Goal: Navigation & Orientation: Go to known website

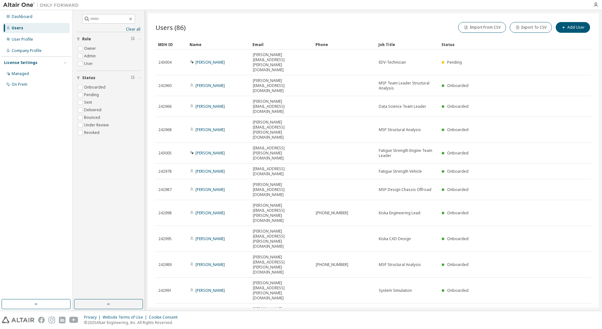
click at [32, 31] on div "Users" at bounding box center [36, 28] width 67 height 10
click at [34, 21] on div "Dashboard" at bounding box center [36, 17] width 67 height 10
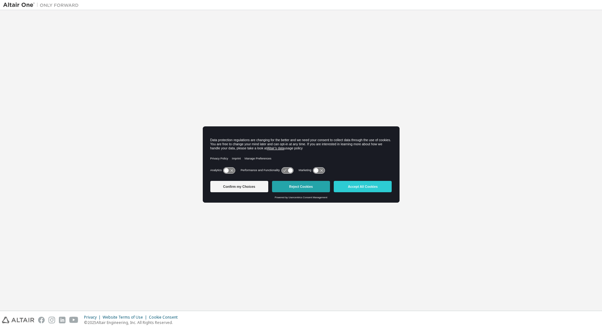
click at [283, 185] on button "Reject Cookies" at bounding box center [301, 186] width 58 height 11
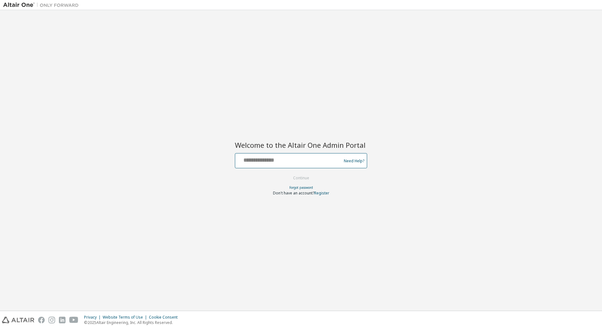
click at [285, 160] on input "text" at bounding box center [289, 159] width 103 height 9
type input "**********"
click at [293, 179] on button "Continue" at bounding box center [301, 177] width 29 height 9
